Goal: Task Accomplishment & Management: Manage account settings

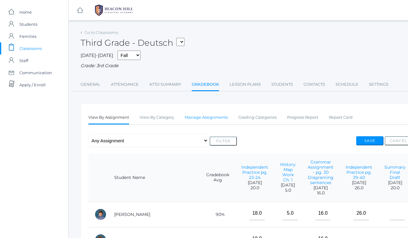
click at [215, 116] on link "Manage Assignments" at bounding box center [206, 117] width 43 height 12
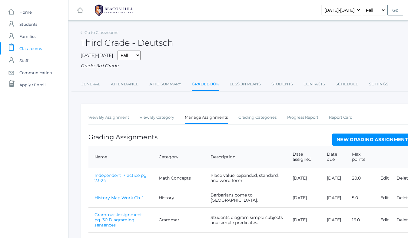
click at [189, 203] on td "History" at bounding box center [179, 198] width 52 height 20
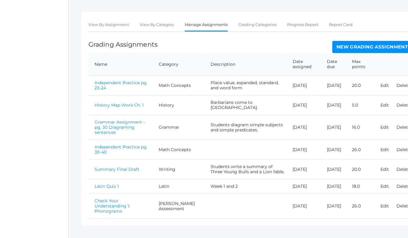
scroll to position [98, 0]
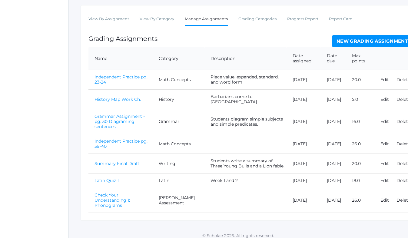
click at [140, 138] on link "Independent Practice pg. 39-40" at bounding box center [120, 143] width 53 height 11
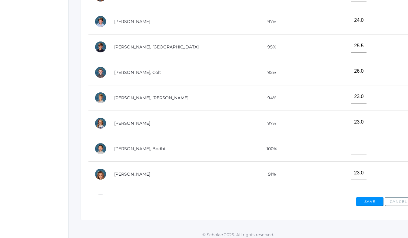
scroll to position [185, 0]
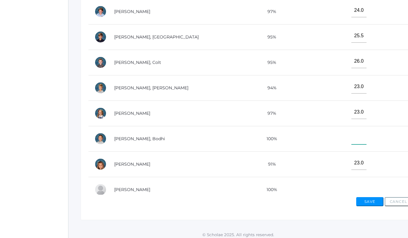
click at [351, 138] on input"] "text" at bounding box center [358, 138] width 15 height 14
type input"] "26"
click at [374, 202] on button "Save" at bounding box center [369, 201] width 27 height 9
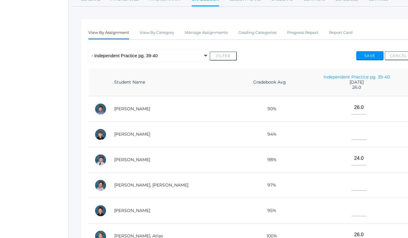
scroll to position [100, 0]
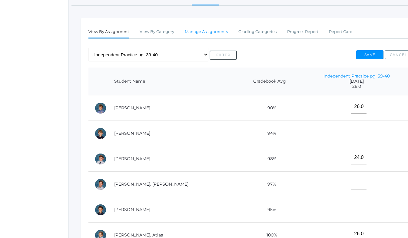
click at [196, 33] on link "Manage Assignments" at bounding box center [206, 32] width 43 height 12
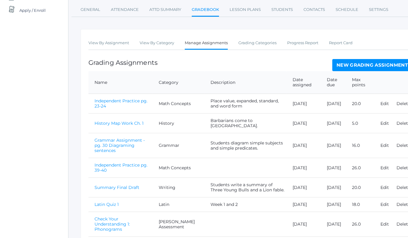
scroll to position [98, 0]
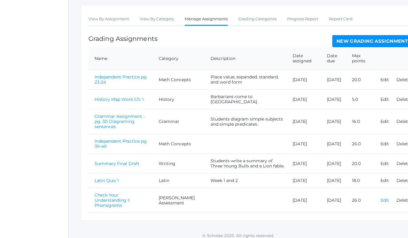
click at [386, 198] on link "Edit" at bounding box center [384, 199] width 8 height 5
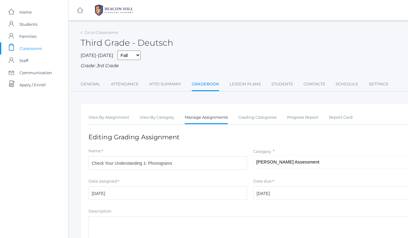
scroll to position [95, 0]
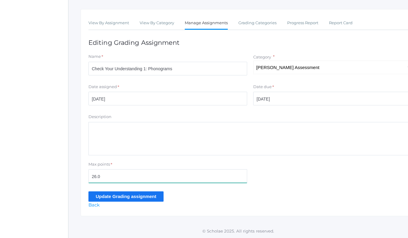
click at [106, 176] on input "26.0" at bounding box center [167, 176] width 159 height 14
type input "2"
type input "34"
click at [117, 201] on input "Update Grading assignment" at bounding box center [125, 196] width 75 height 10
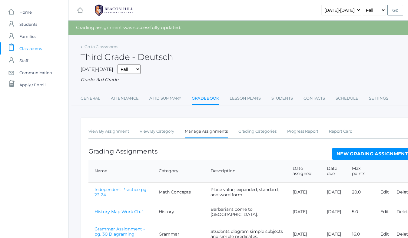
scroll to position [112, 0]
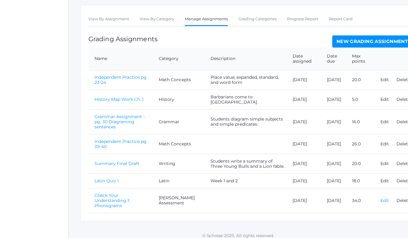
click at [382, 199] on link "Edit" at bounding box center [384, 200] width 8 height 5
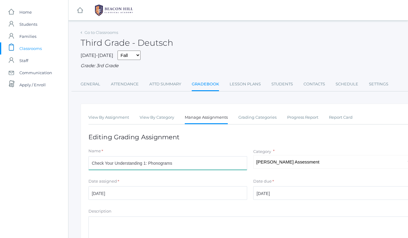
click at [185, 166] on input "Check Your Understanding 1: Phonograms" at bounding box center [167, 163] width 159 height 14
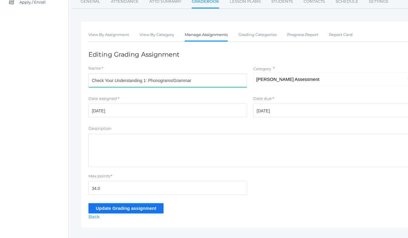
scroll to position [95, 0]
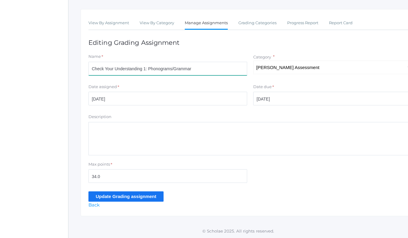
type input "Check Your Understanding 1: Phonograms/Grammar"
click at [146, 195] on input "Update Grading assignment" at bounding box center [125, 196] width 75 height 10
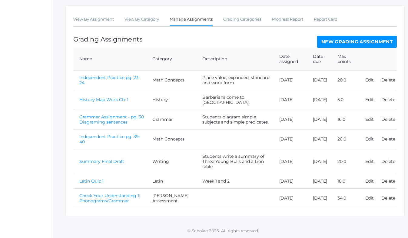
scroll to position [117, 0]
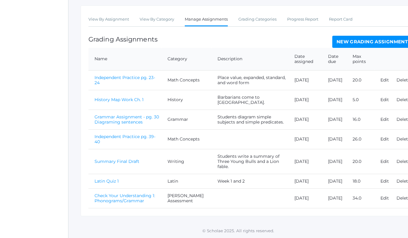
click at [135, 195] on link "Check Your Understanding 1: Phonograms/Grammar" at bounding box center [124, 198] width 61 height 11
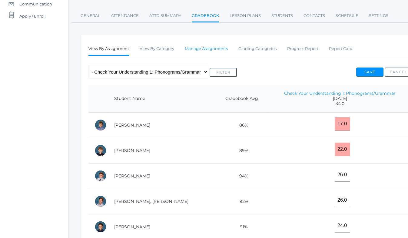
click at [209, 49] on link "Manage Assignments" at bounding box center [206, 49] width 43 height 12
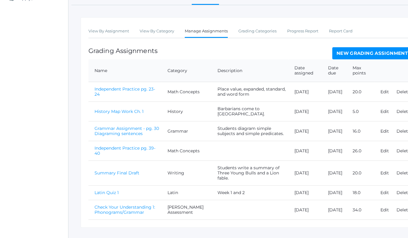
scroll to position [104, 0]
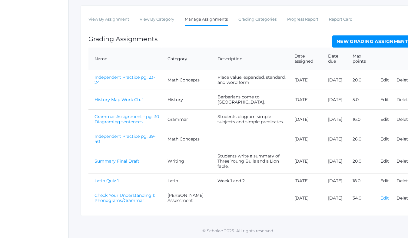
click at [387, 197] on link "Edit" at bounding box center [384, 197] width 8 height 5
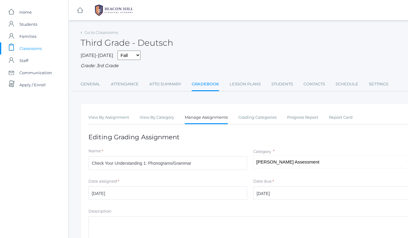
scroll to position [95, 0]
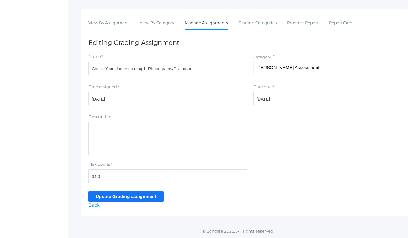
click at [113, 178] on input "34.0" at bounding box center [167, 176] width 159 height 14
type input "3"
type input "26"
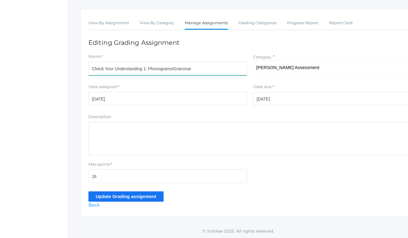
click at [199, 70] on input "Check Your Understanding 1: Phonograms/Grammar" at bounding box center [167, 69] width 159 height 14
type input "Check Your Understanding 1: Phonograms"
click at [157, 196] on input "Update Grading assignment" at bounding box center [125, 196] width 75 height 10
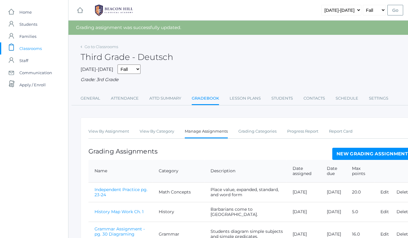
scroll to position [112, 0]
